Goal: Navigation & Orientation: Understand site structure

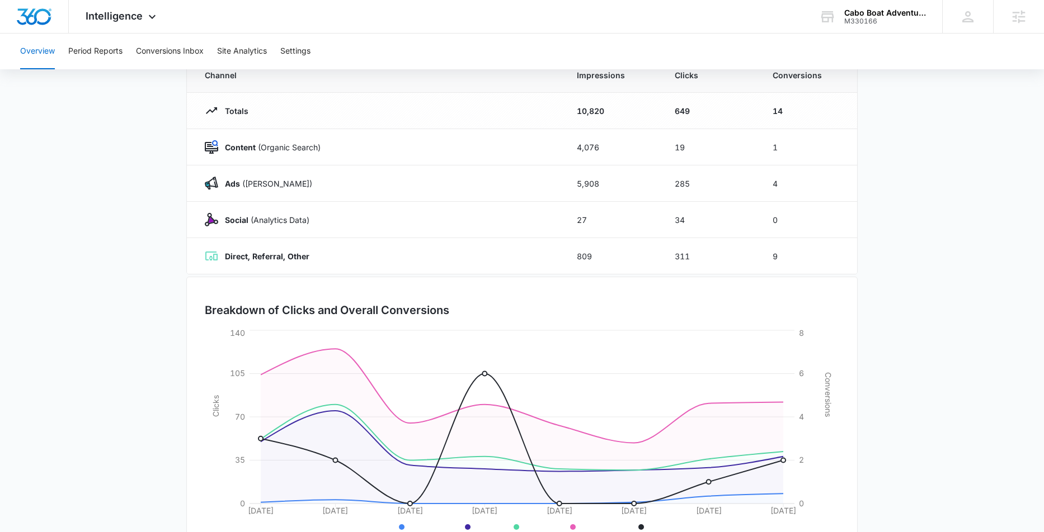
scroll to position [63, 0]
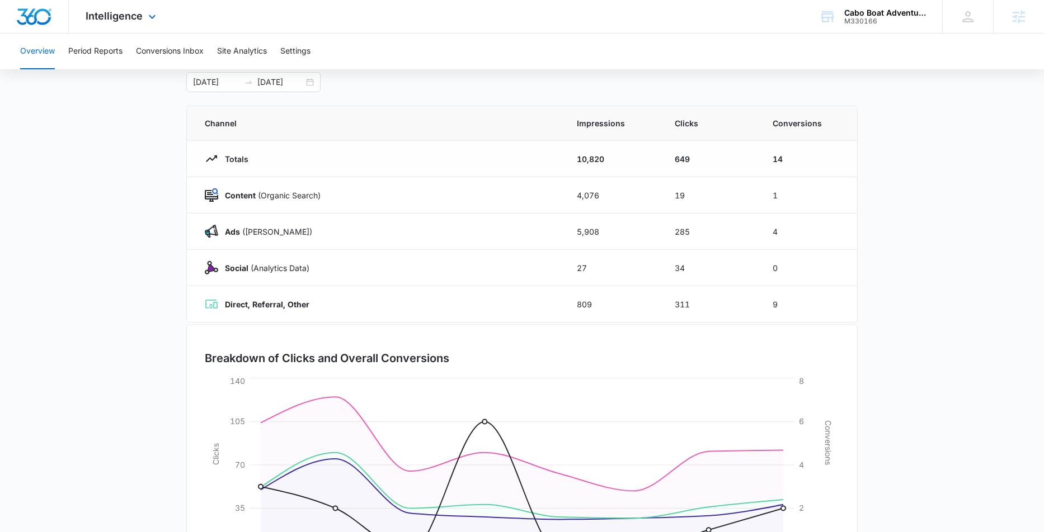
click at [144, 13] on div "Intelligence Apps Reputation Forms CRM Email Social Payments POS Content Ads In…" at bounding box center [122, 16] width 107 height 33
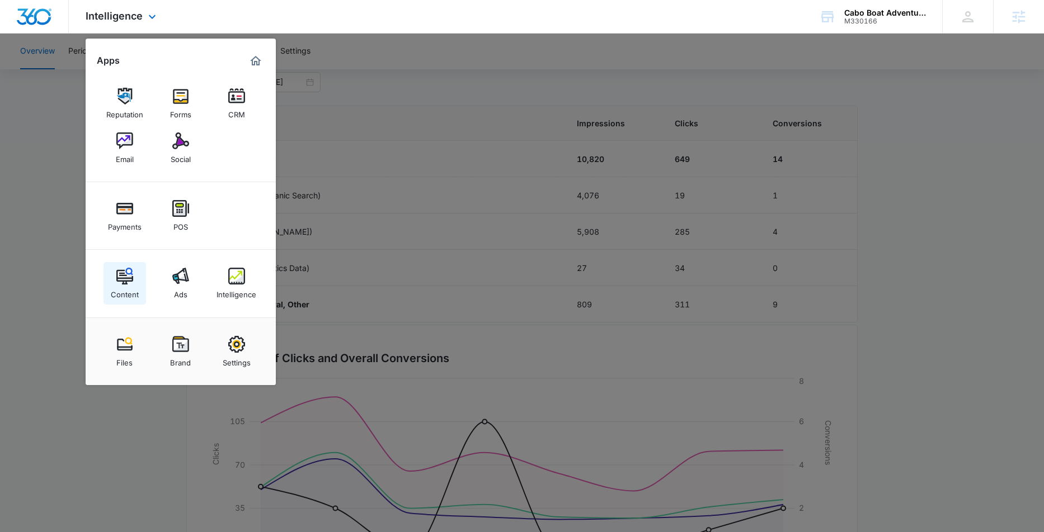
click at [131, 283] on img at bounding box center [124, 276] width 17 height 17
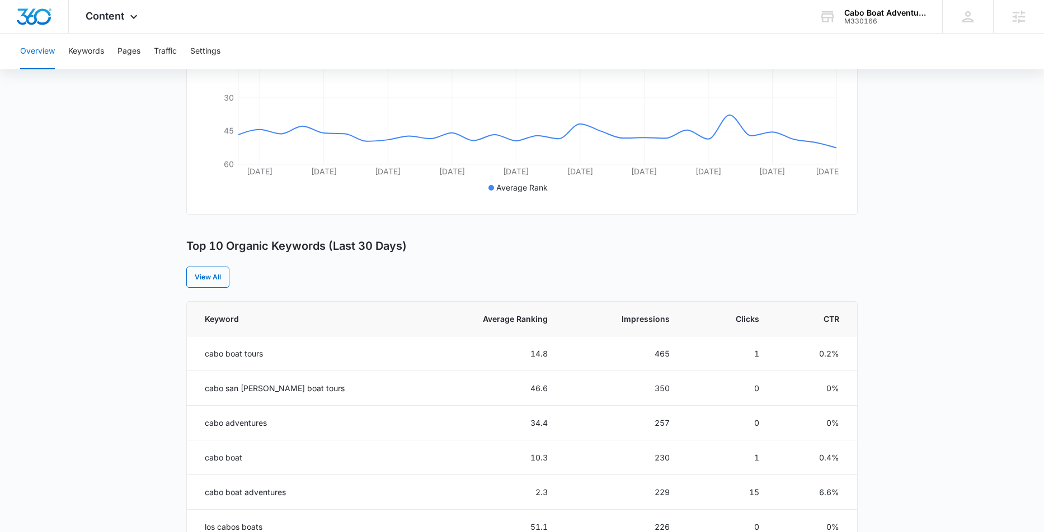
scroll to position [282, 0]
click at [127, 50] on button "Pages" at bounding box center [128, 52] width 23 height 36
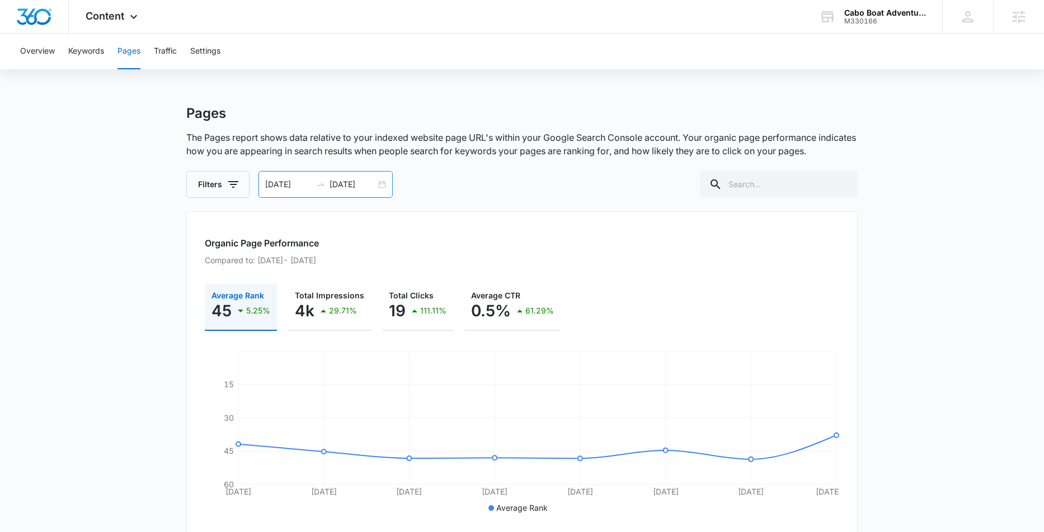
click at [379, 180] on div "[DATE] [DATE]" at bounding box center [325, 184] width 134 height 27
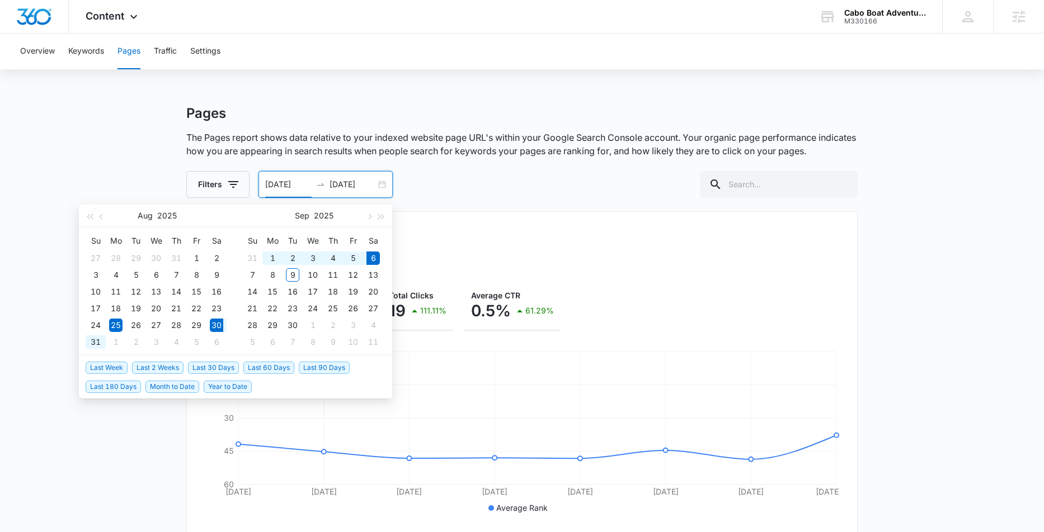
click at [115, 368] on span "Last Week" at bounding box center [107, 368] width 42 height 12
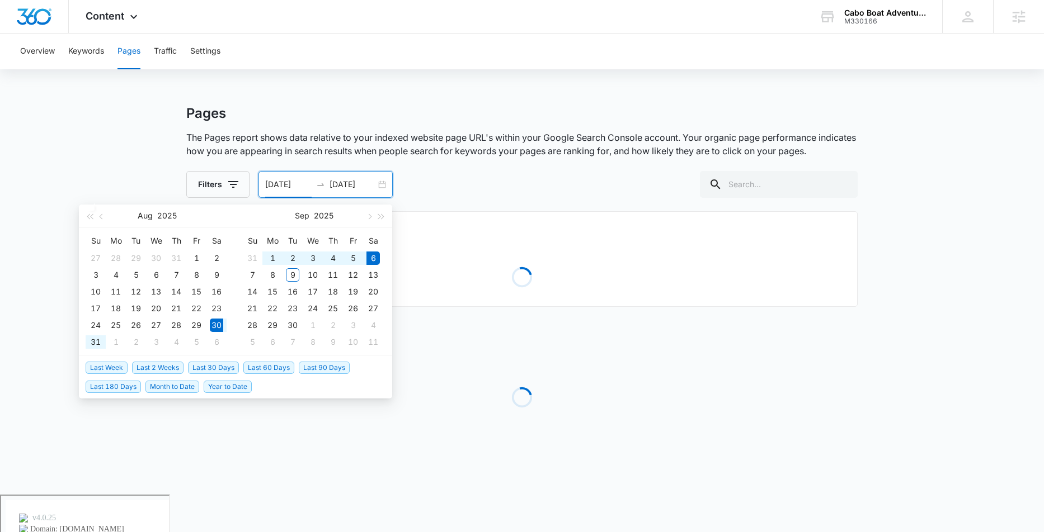
type input "[DATE]"
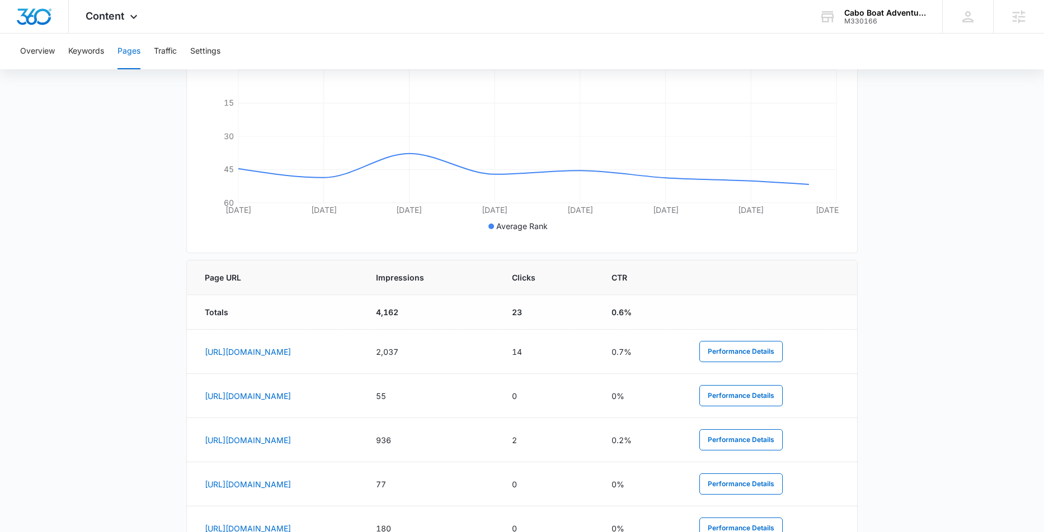
scroll to position [402, 0]
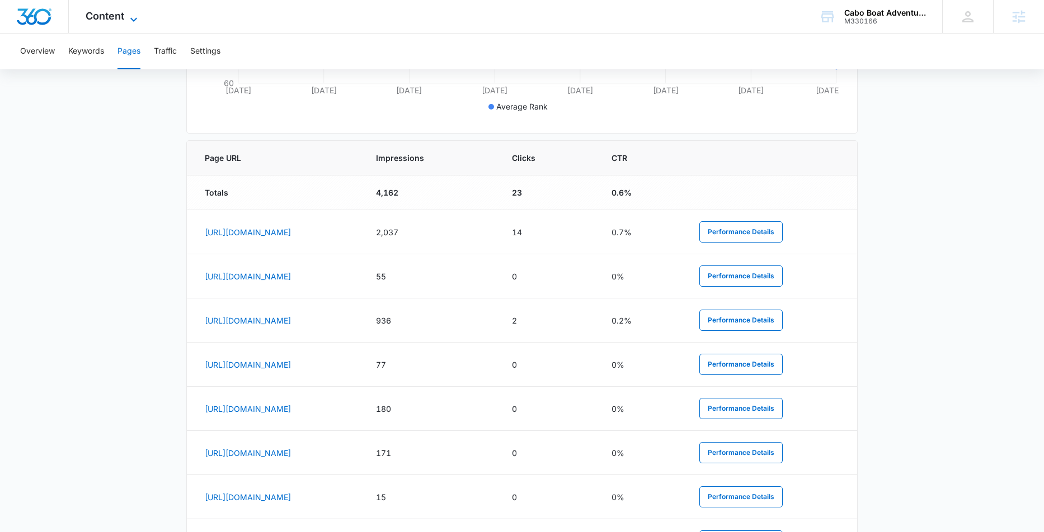
click at [119, 18] on span "Content" at bounding box center [105, 16] width 39 height 12
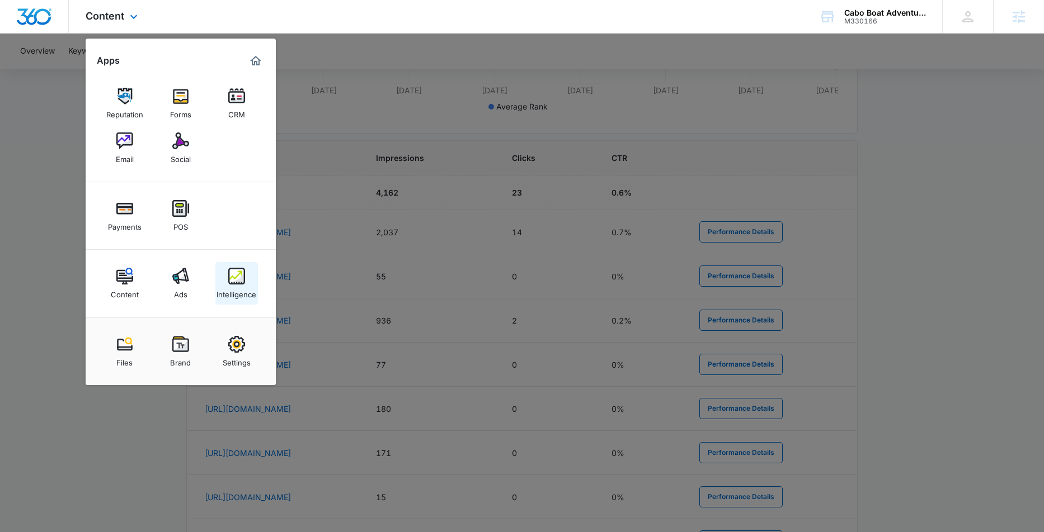
click at [229, 280] on img at bounding box center [236, 276] width 17 height 17
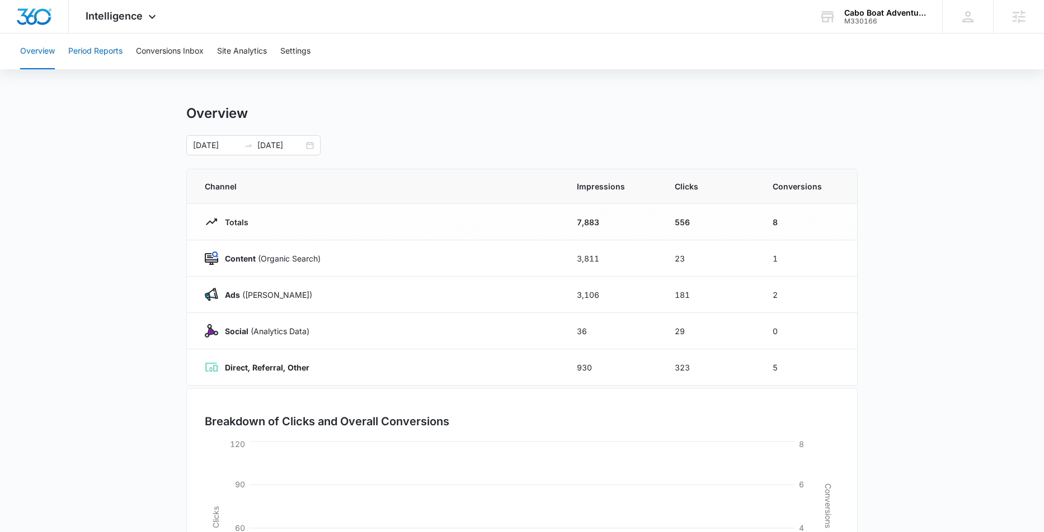
click at [100, 49] on button "Period Reports" at bounding box center [95, 52] width 54 height 36
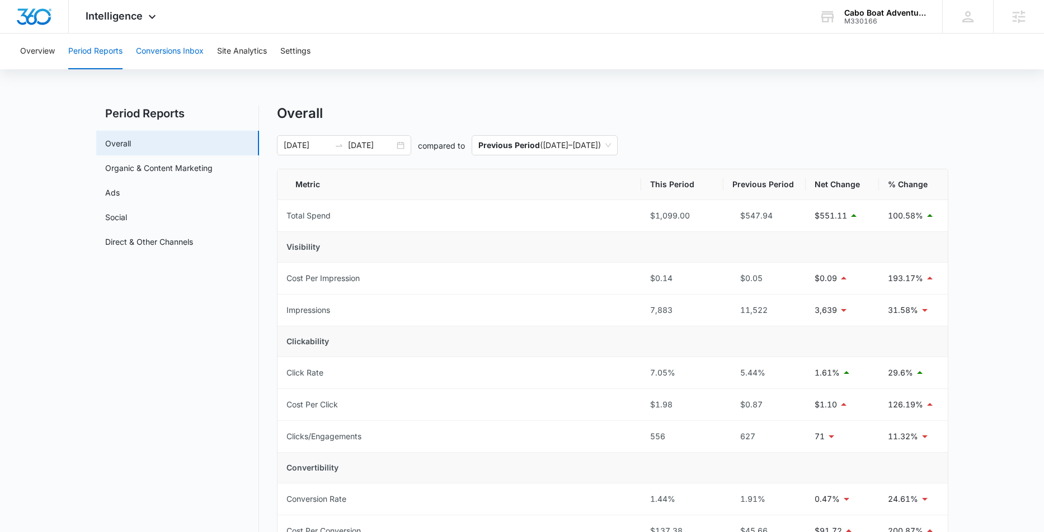
click at [152, 53] on button "Conversions Inbox" at bounding box center [170, 52] width 68 height 36
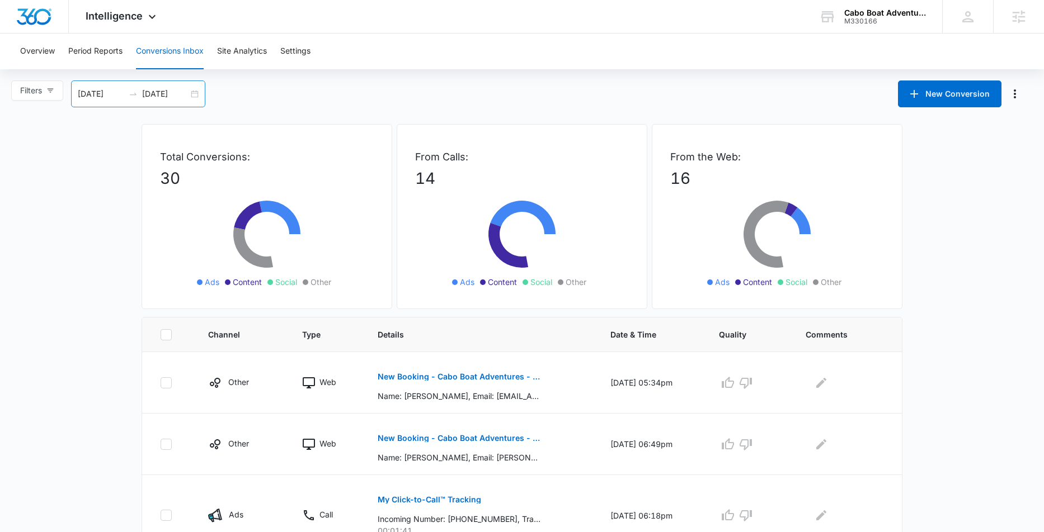
click at [188, 95] on input "[DATE]" at bounding box center [165, 94] width 46 height 12
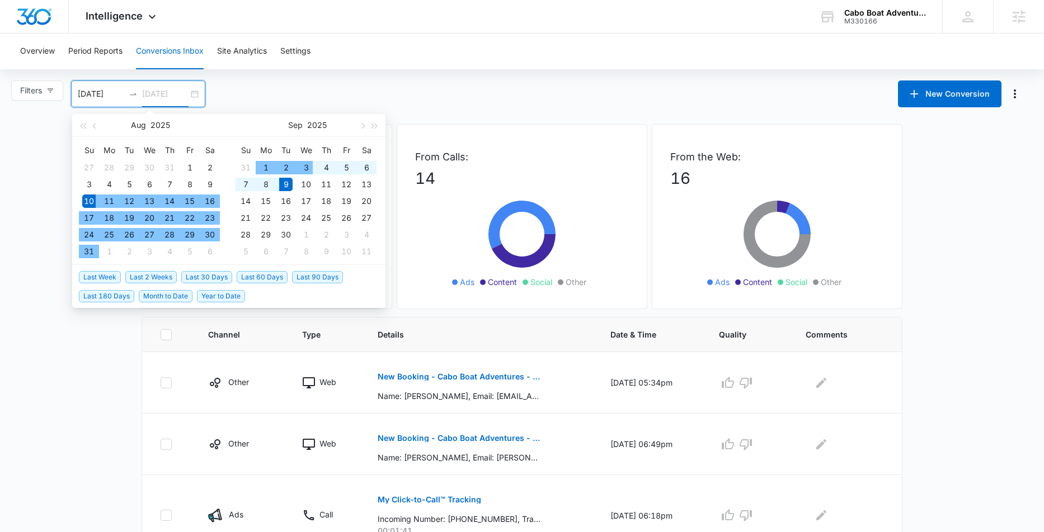
type input "[DATE]"
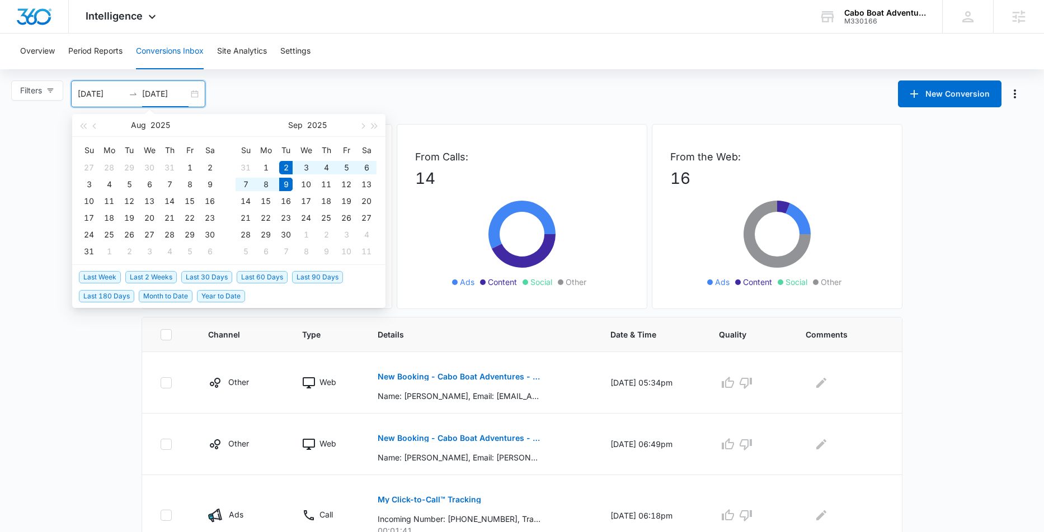
click at [107, 275] on span "Last Week" at bounding box center [100, 277] width 42 height 12
type input "[DATE]"
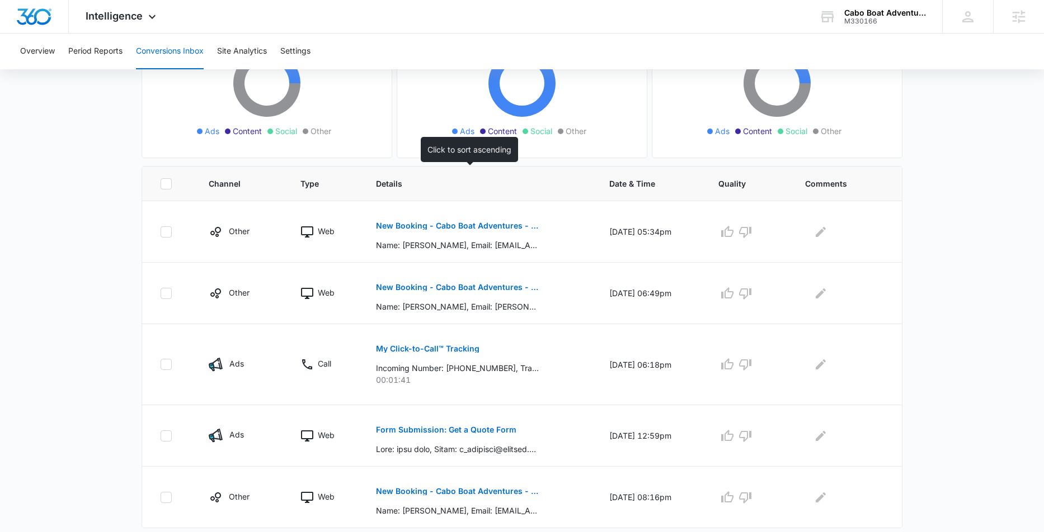
scroll to position [130, 0]
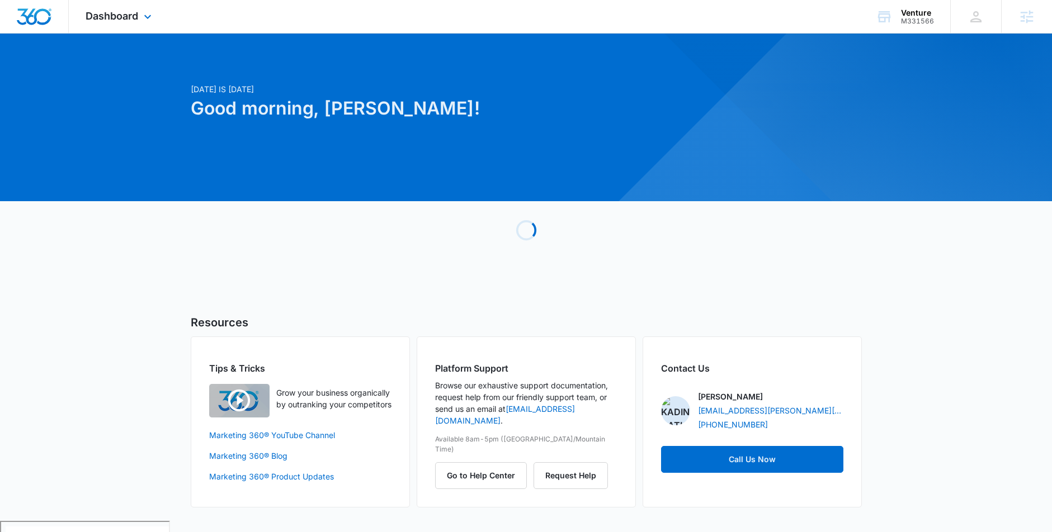
click at [140, 13] on div "Dashboard Apps Reputation Websites Forms CRM Email Social Shop Payments POS Con…" at bounding box center [120, 16] width 102 height 33
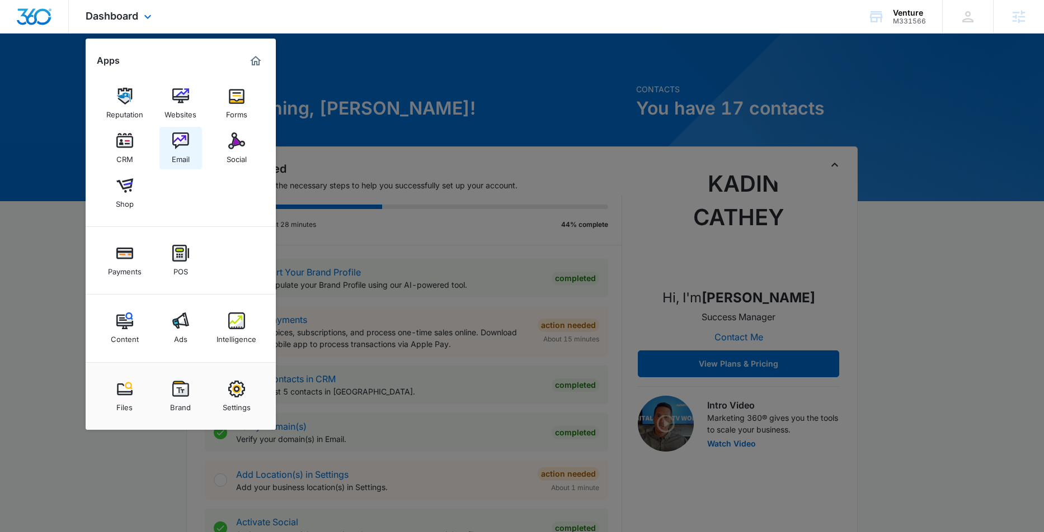
click at [174, 138] on img at bounding box center [180, 141] width 17 height 17
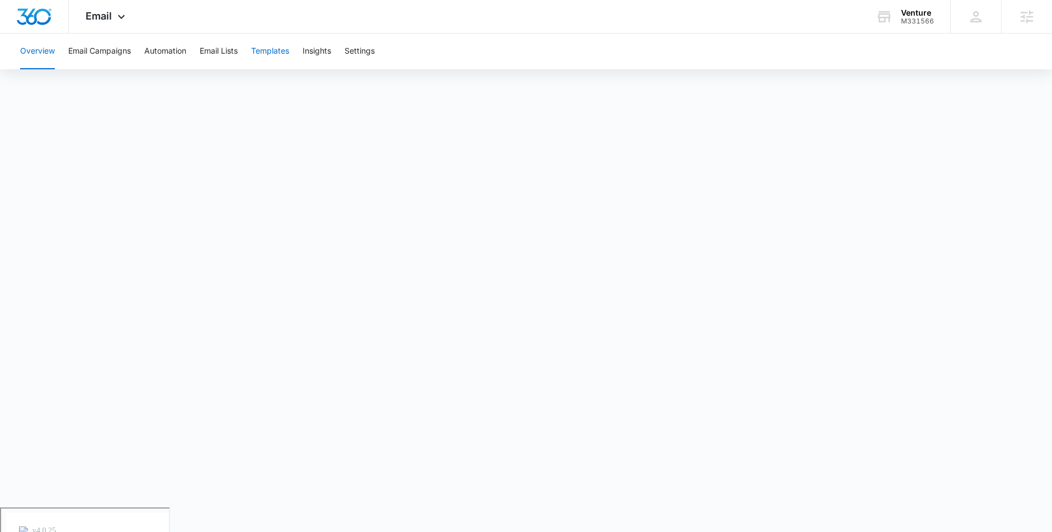
click at [253, 51] on button "Templates" at bounding box center [270, 52] width 38 height 36
click at [48, 47] on button "Overview" at bounding box center [37, 52] width 35 height 36
click at [97, 58] on button "Email Campaigns" at bounding box center [99, 52] width 63 height 36
click at [219, 49] on button "Email Lists" at bounding box center [219, 52] width 38 height 36
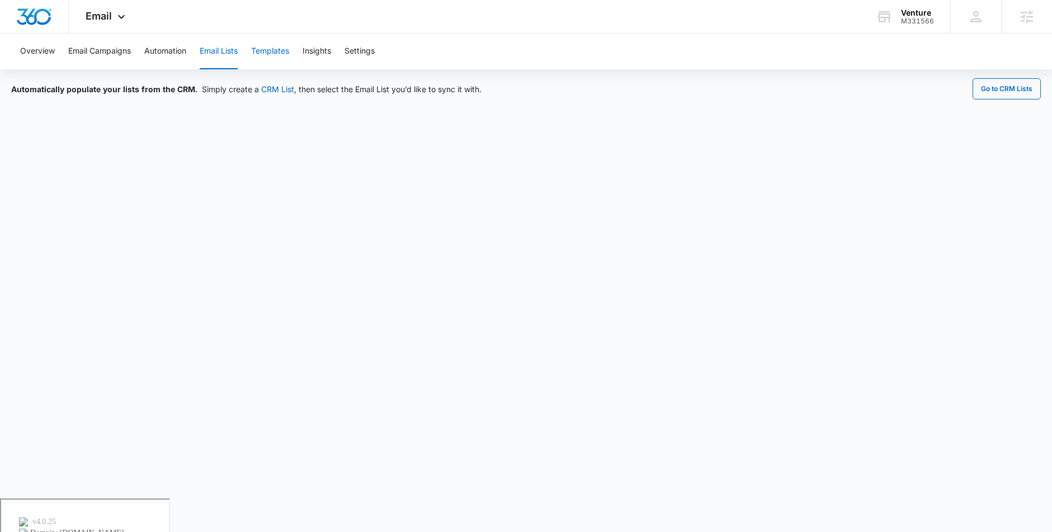
click at [271, 50] on button "Templates" at bounding box center [270, 52] width 38 height 36
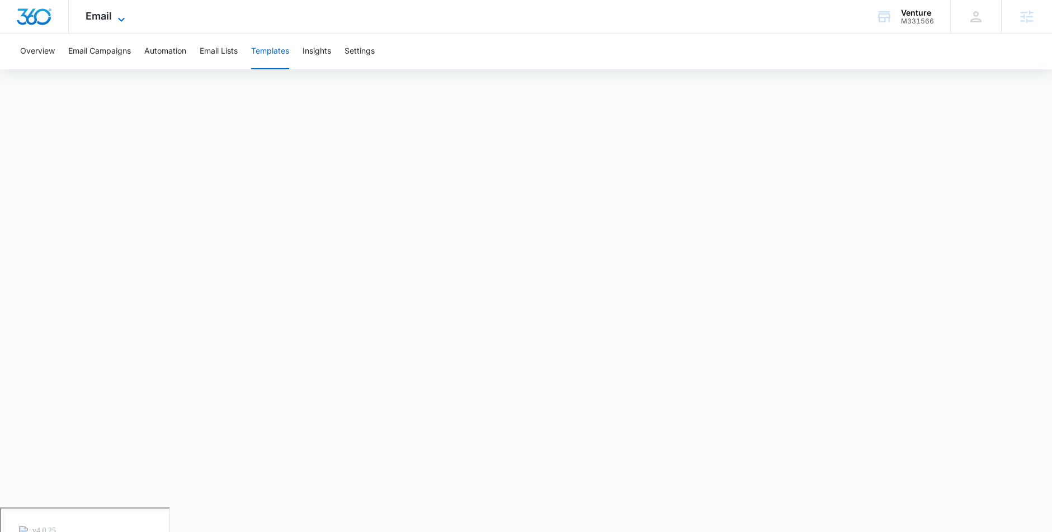
click at [105, 12] on span "Email" at bounding box center [99, 16] width 26 height 12
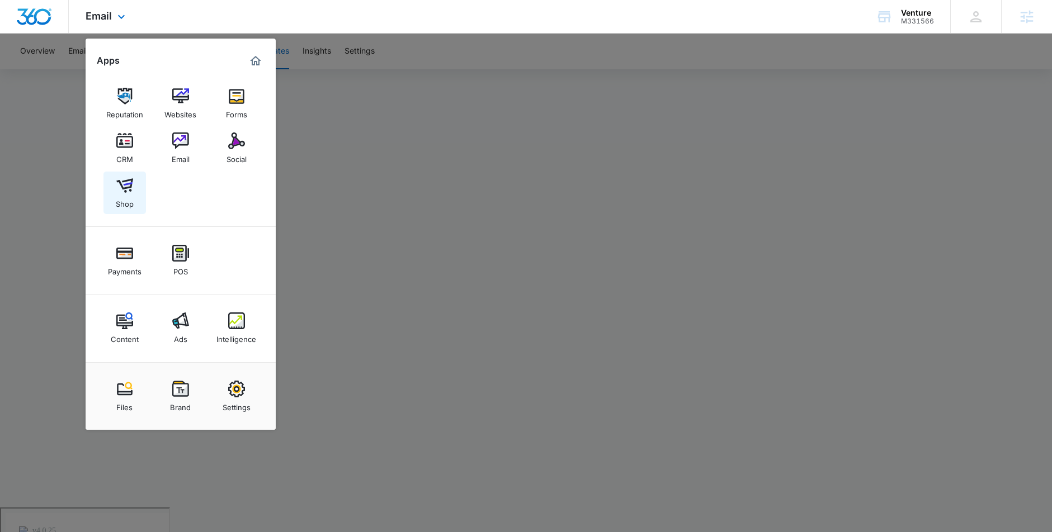
click at [127, 188] on img at bounding box center [124, 185] width 17 height 17
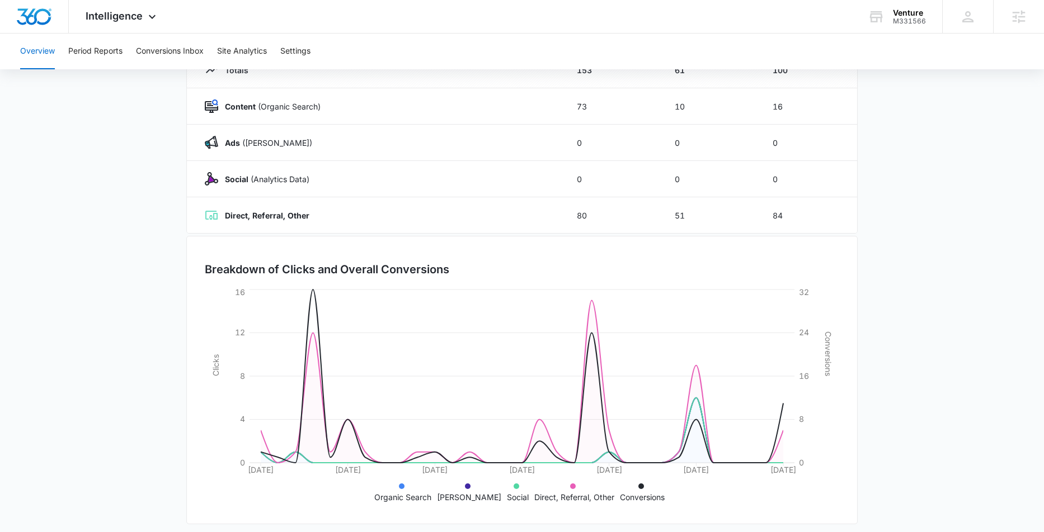
scroll to position [158, 0]
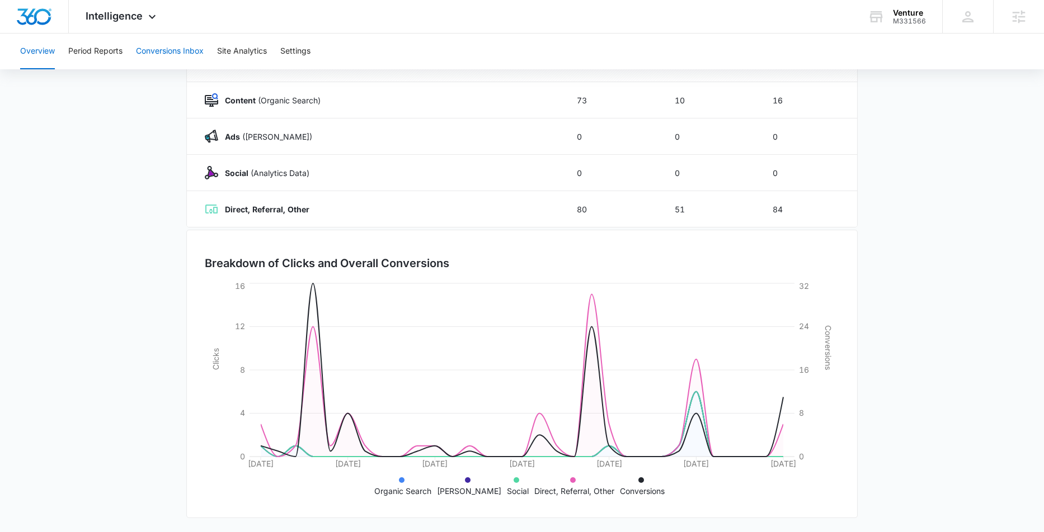
click at [150, 48] on button "Conversions Inbox" at bounding box center [170, 52] width 68 height 36
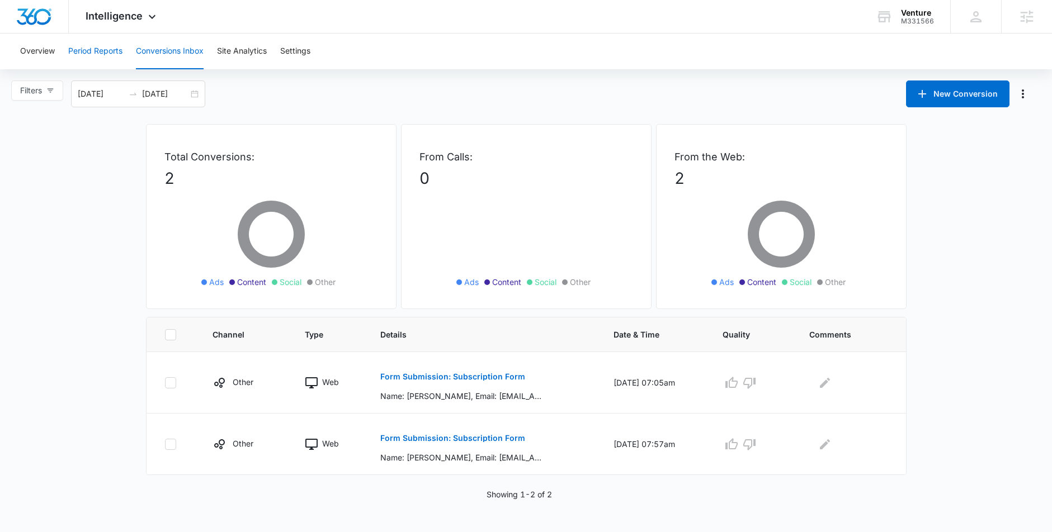
click at [77, 53] on button "Period Reports" at bounding box center [95, 52] width 54 height 36
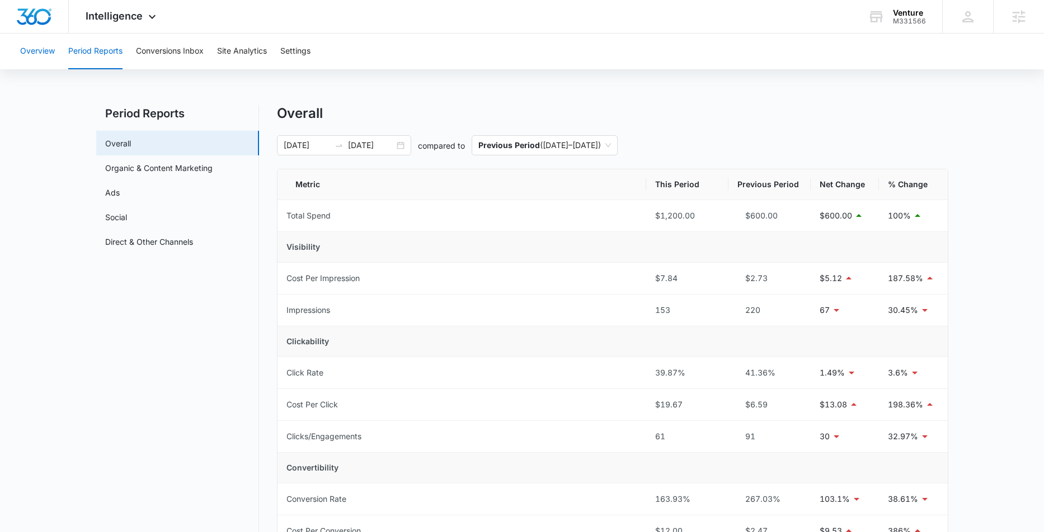
click at [46, 49] on button "Overview" at bounding box center [37, 52] width 35 height 36
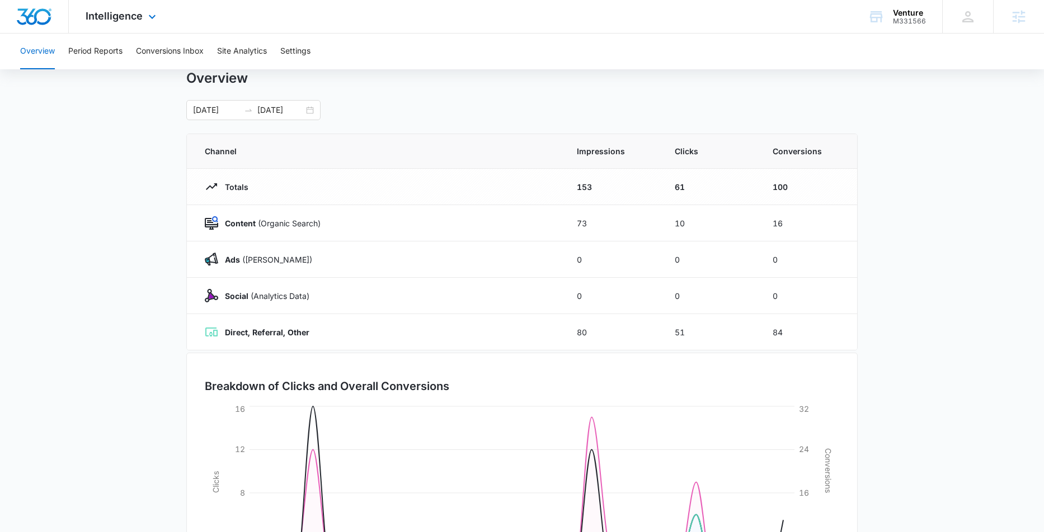
scroll to position [35, 0]
click at [136, 17] on span "Intelligence" at bounding box center [114, 16] width 57 height 12
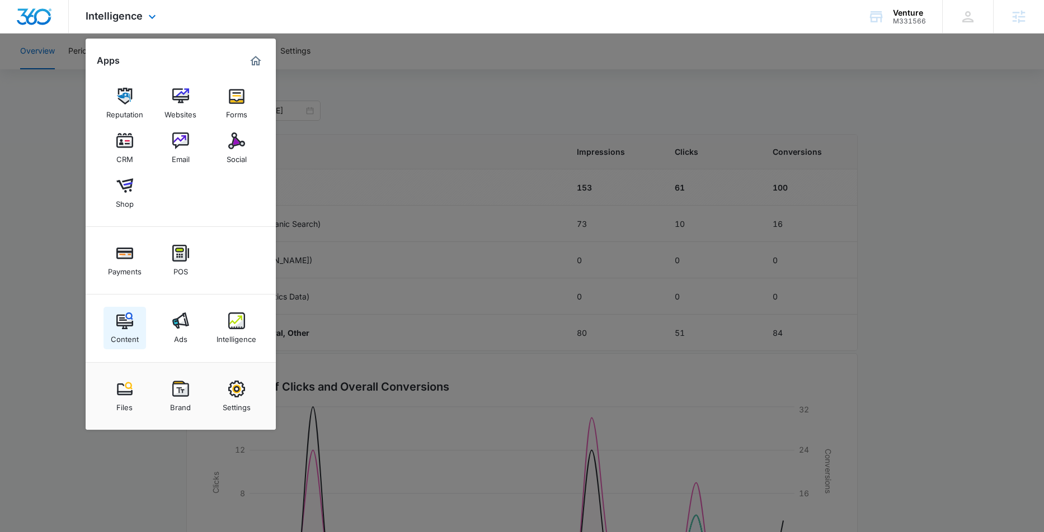
click at [127, 330] on div "Content" at bounding box center [125, 336] width 28 height 15
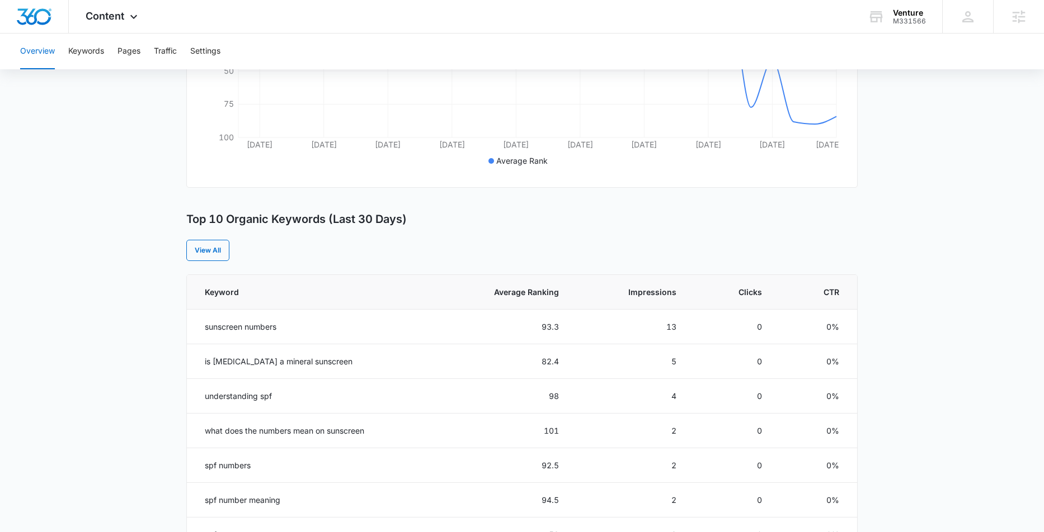
scroll to position [303, 0]
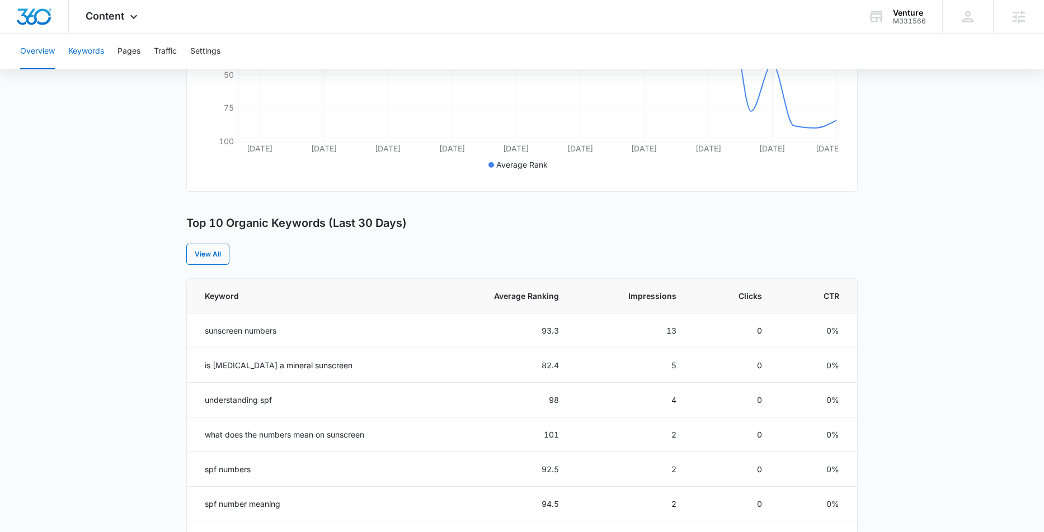
click at [79, 55] on button "Keywords" at bounding box center [86, 52] width 36 height 36
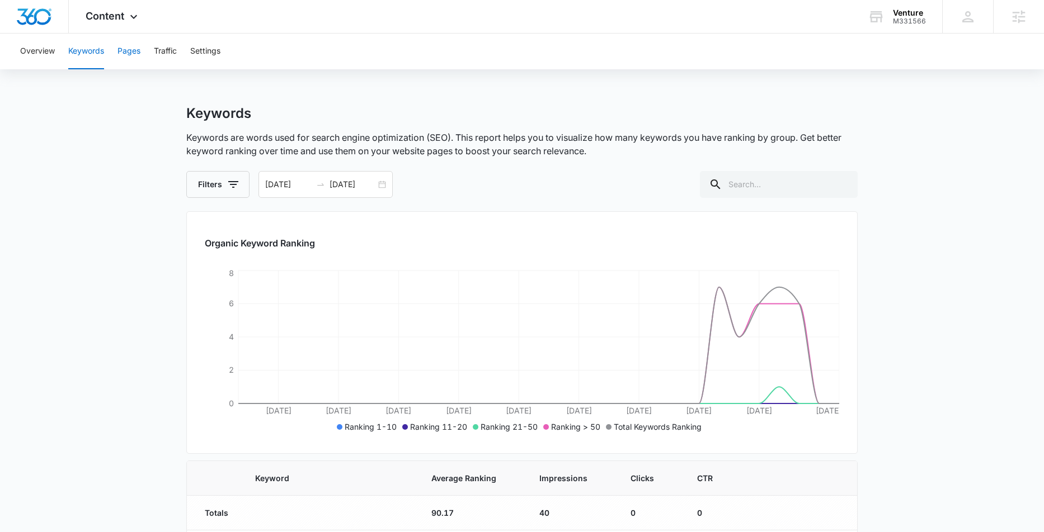
click at [134, 62] on button "Pages" at bounding box center [128, 52] width 23 height 36
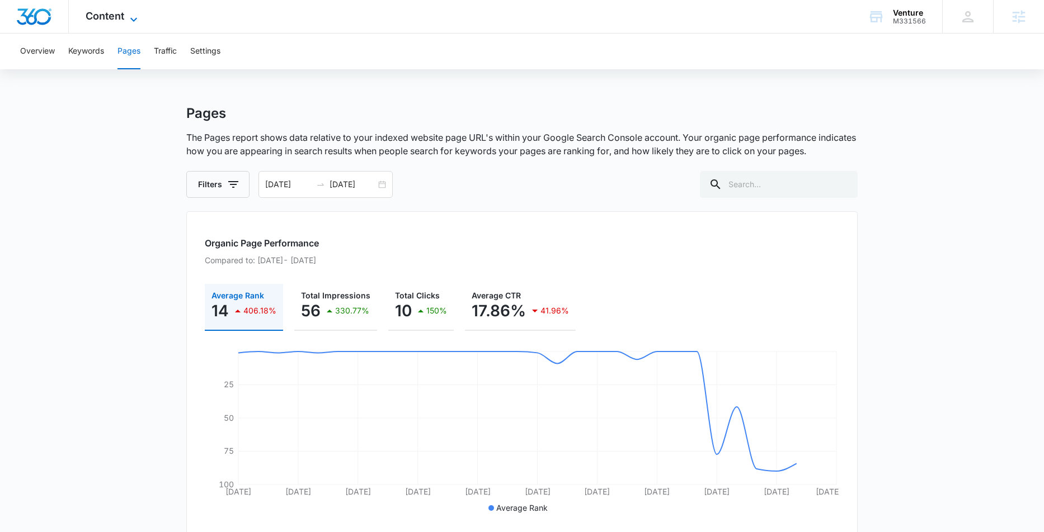
click at [133, 16] on icon at bounding box center [133, 19] width 13 height 13
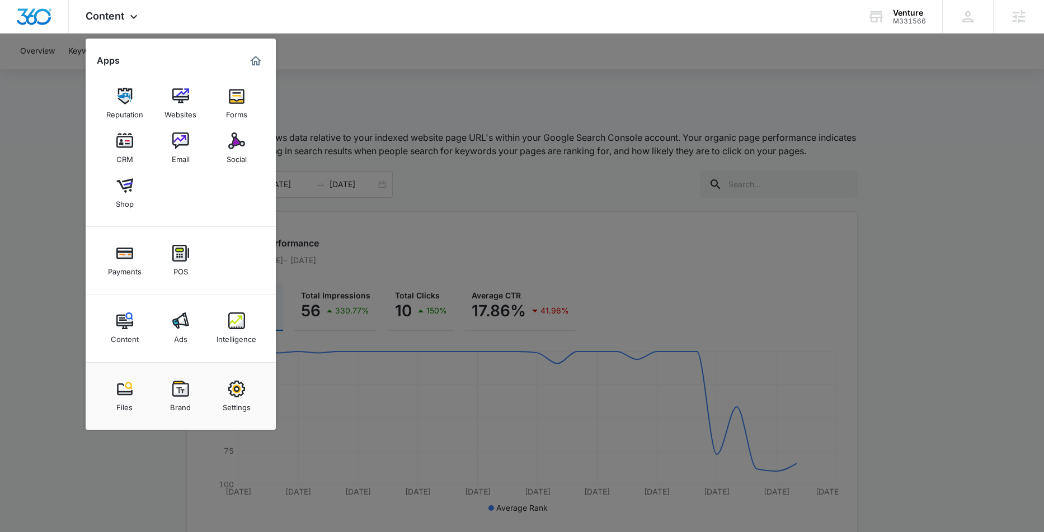
click at [81, 222] on div at bounding box center [522, 266] width 1044 height 532
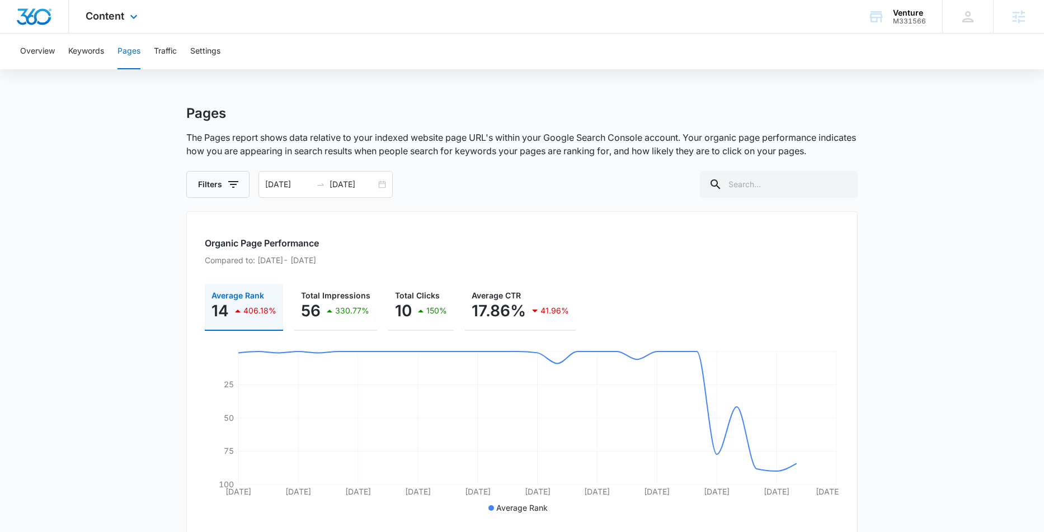
click at [125, 12] on div "Content Apps Reputation Websites Forms CRM Email Social Shop Payments POS Conte…" at bounding box center [113, 16] width 88 height 33
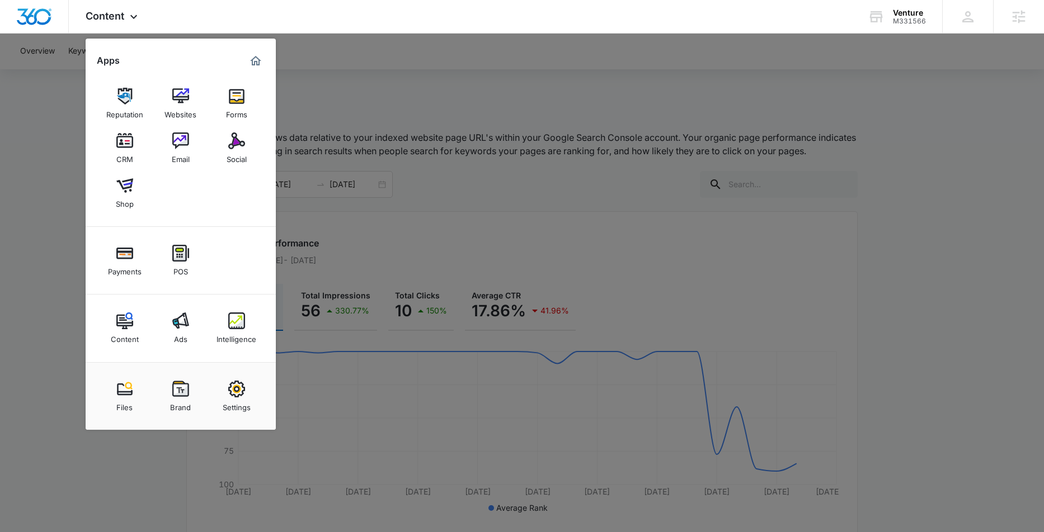
click at [65, 129] on div at bounding box center [522, 266] width 1044 height 532
